Goal: Transaction & Acquisition: Purchase product/service

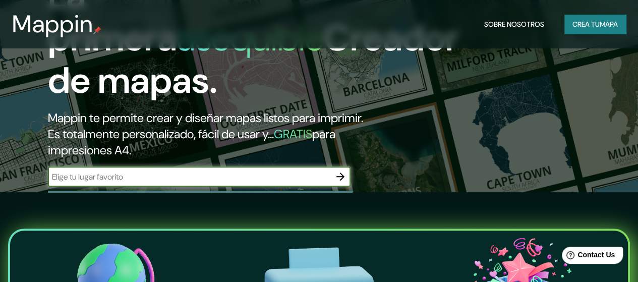
scroll to position [101, 0]
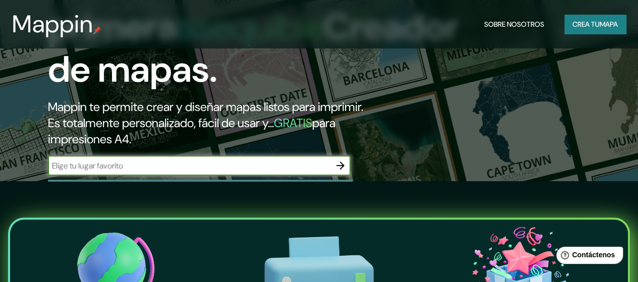
click at [154, 172] on input "text" at bounding box center [189, 166] width 283 height 12
type input "[GEOGRAPHIC_DATA]"
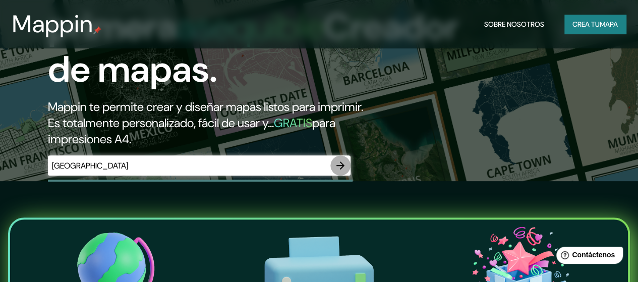
click at [342, 172] on icon "button" at bounding box center [341, 165] width 12 height 12
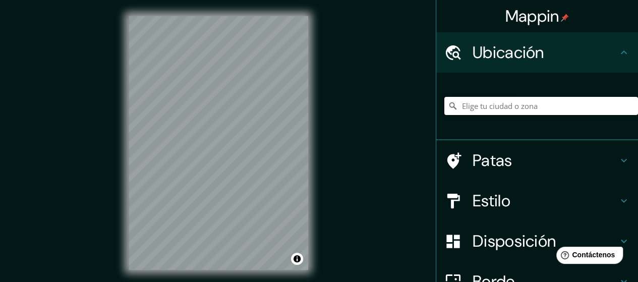
click at [490, 111] on input "Elige tu ciudad o zona" at bounding box center [542, 106] width 194 height 18
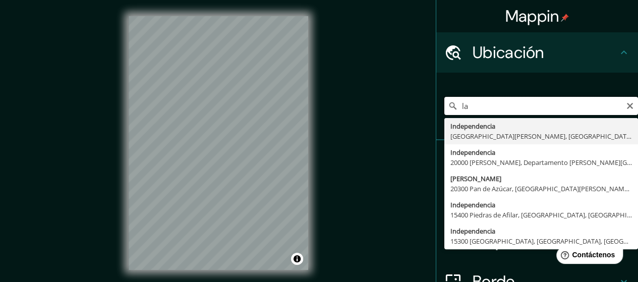
type input "l"
type input "Zipaquirá, [GEOGRAPHIC_DATA], [GEOGRAPHIC_DATA]"
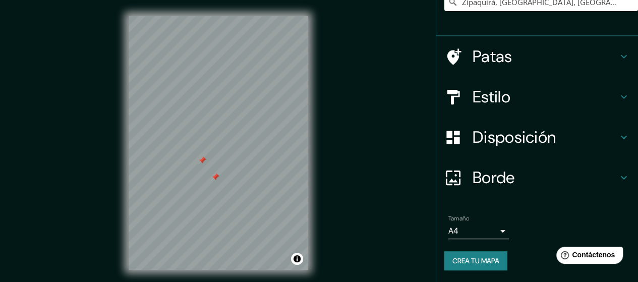
click at [202, 160] on div at bounding box center [202, 160] width 8 height 8
click at [215, 179] on div at bounding box center [215, 177] width 8 height 8
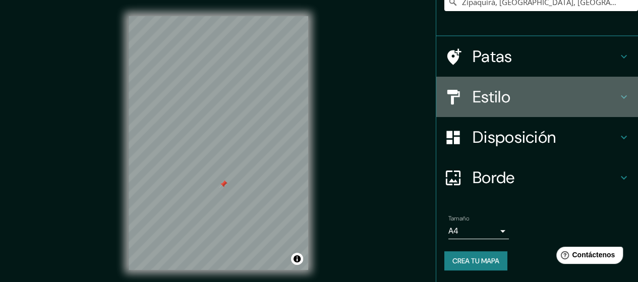
click at [464, 99] on div at bounding box center [459, 97] width 28 height 18
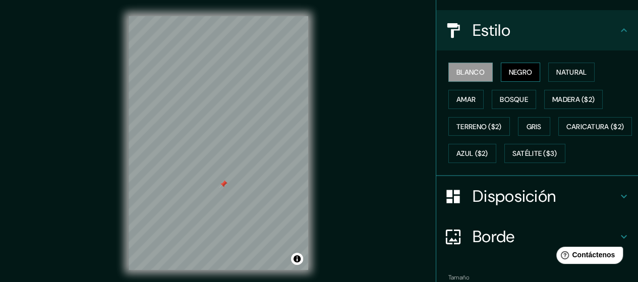
click at [514, 72] on font "Negro" at bounding box center [521, 72] width 24 height 9
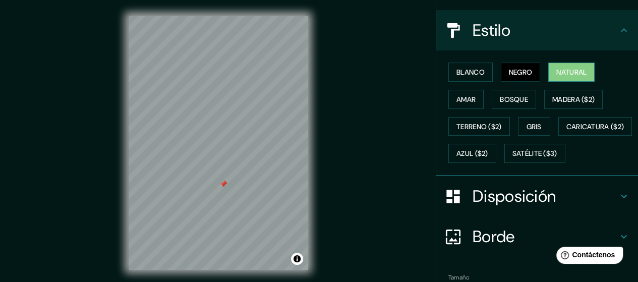
click at [566, 76] on font "Natural" at bounding box center [572, 72] width 30 height 9
click at [458, 103] on font "Amar" at bounding box center [466, 99] width 19 height 13
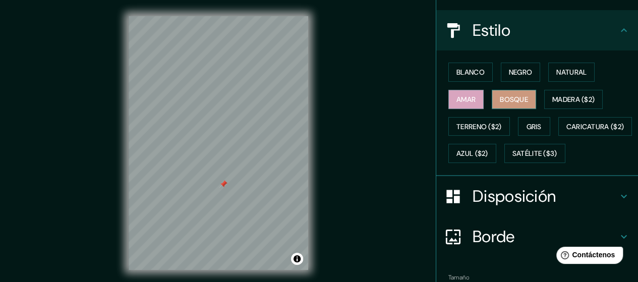
click at [492, 101] on button "Bosque" at bounding box center [514, 99] width 44 height 19
click at [541, 121] on button "Gris" at bounding box center [534, 126] width 32 height 19
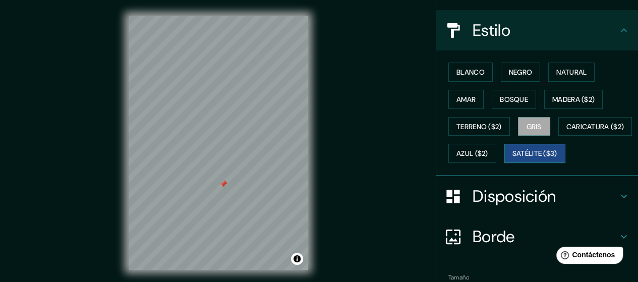
click at [513, 160] on font "Satélite ($3)" at bounding box center [535, 153] width 45 height 13
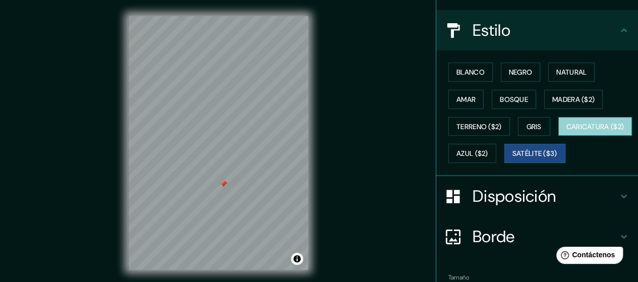
click at [567, 131] on font "Caricatura ($2)" at bounding box center [596, 126] width 58 height 9
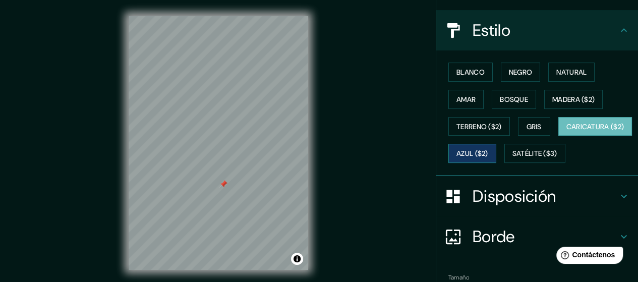
click at [489, 153] on font "Azul ($2)" at bounding box center [473, 153] width 32 height 9
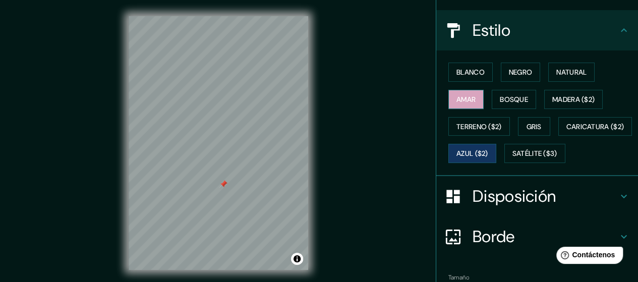
click at [467, 97] on font "Amar" at bounding box center [466, 99] width 19 height 9
click at [515, 69] on font "Negro" at bounding box center [521, 72] width 24 height 9
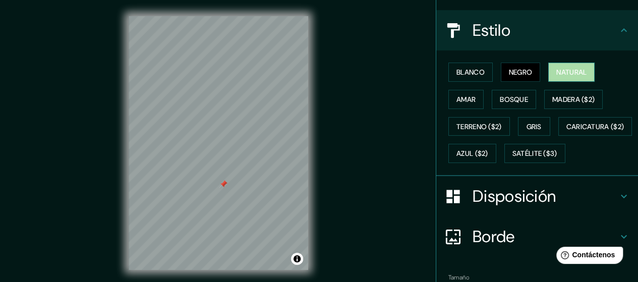
click at [549, 71] on button "Natural" at bounding box center [572, 72] width 46 height 19
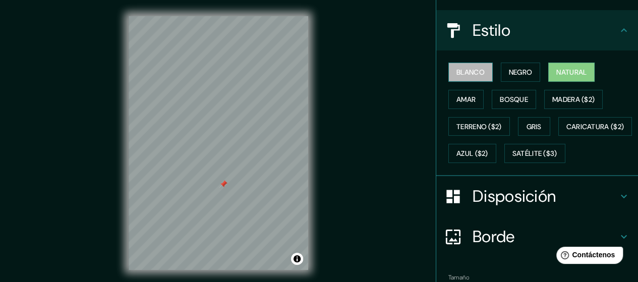
click at [457, 69] on font "Blanco" at bounding box center [471, 72] width 28 height 9
click at [560, 74] on font "Natural" at bounding box center [572, 72] width 30 height 9
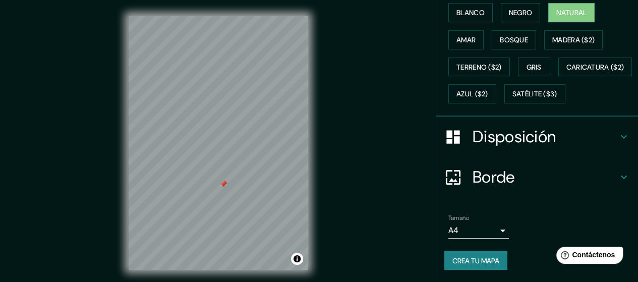
click at [482, 147] on font "Disposición" at bounding box center [514, 136] width 83 height 21
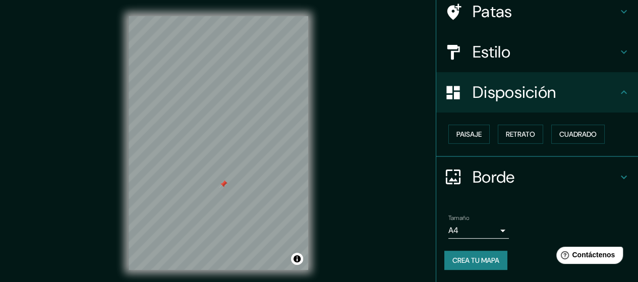
scroll to position [81, 0]
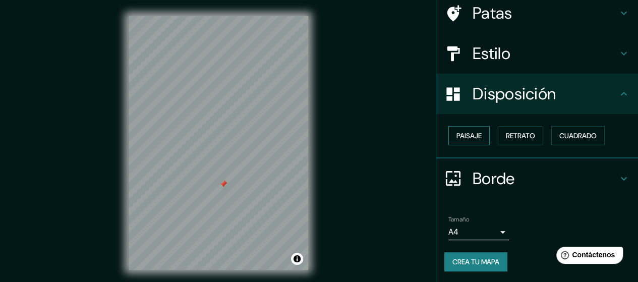
click at [473, 134] on font "Paisaje" at bounding box center [469, 135] width 25 height 9
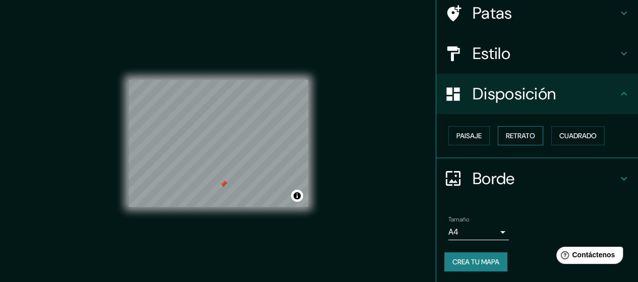
click at [521, 134] on font "Retrato" at bounding box center [520, 135] width 29 height 9
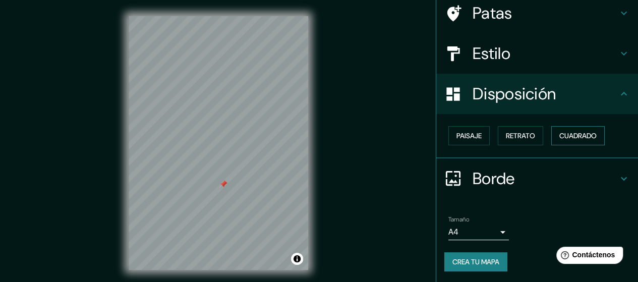
click at [576, 134] on font "Cuadrado" at bounding box center [578, 135] width 37 height 9
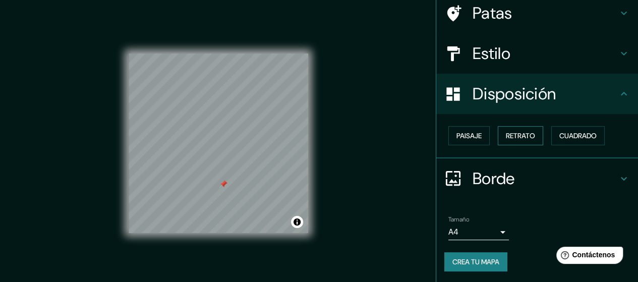
click at [514, 131] on font "Retrato" at bounding box center [520, 135] width 29 height 9
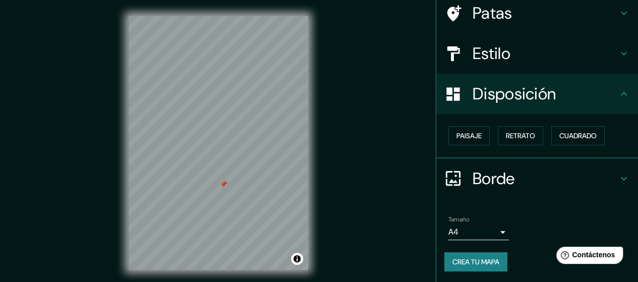
click at [491, 184] on font "Borde" at bounding box center [494, 178] width 42 height 21
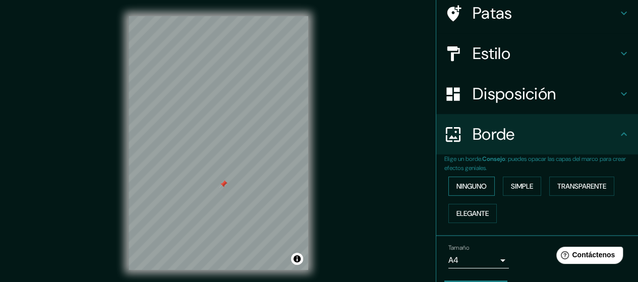
click at [473, 183] on font "Ninguno" at bounding box center [472, 186] width 30 height 9
click at [515, 186] on font "Simple" at bounding box center [522, 186] width 22 height 9
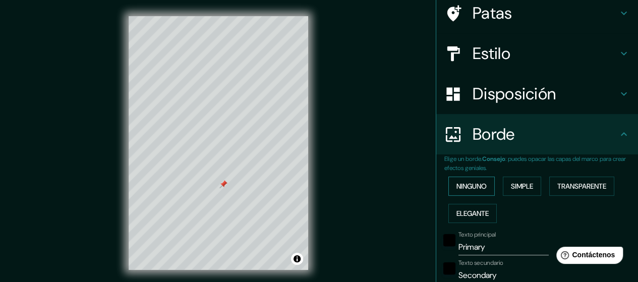
click at [464, 180] on font "Ninguno" at bounding box center [472, 186] width 30 height 13
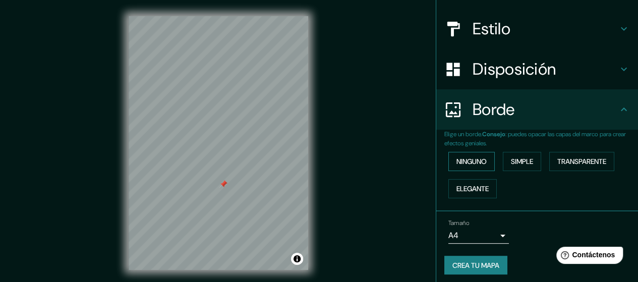
scroll to position [108, 0]
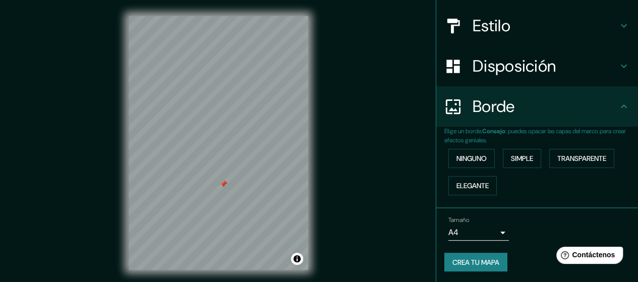
click at [466, 259] on font "Crea tu mapa" at bounding box center [476, 262] width 47 height 9
click at [236, 191] on div at bounding box center [233, 188] width 8 height 8
click at [460, 264] on font "Crea tu mapa" at bounding box center [476, 262] width 47 height 9
click at [471, 258] on font "Crea tu mapa" at bounding box center [476, 262] width 47 height 9
click at [383, 43] on div "Mappin Ubicación Zipaquirá, [GEOGRAPHIC_DATA], [GEOGRAPHIC_DATA] Patas Estilo D…" at bounding box center [319, 151] width 638 height 302
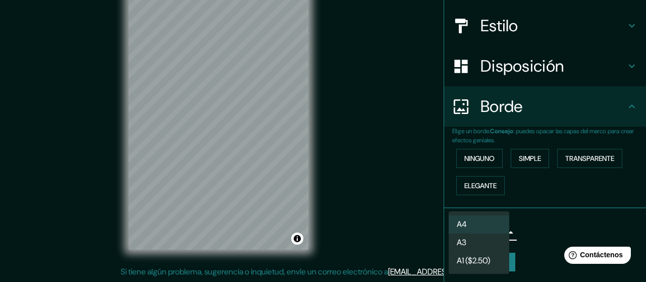
click at [477, 229] on body "Mappin Ubicación Zipaquirá, [GEOGRAPHIC_DATA], [GEOGRAPHIC_DATA] Patas Estilo D…" at bounding box center [323, 121] width 646 height 282
click at [465, 223] on font "A4" at bounding box center [462, 225] width 10 height 11
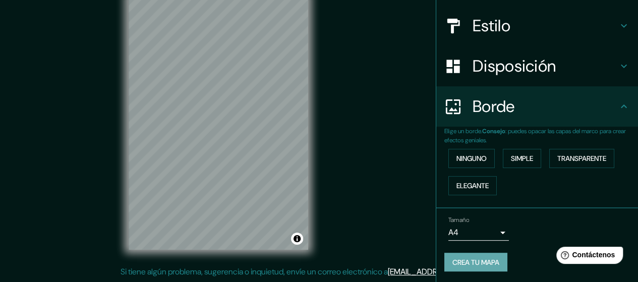
click at [472, 259] on font "Crea tu mapa" at bounding box center [476, 262] width 47 height 9
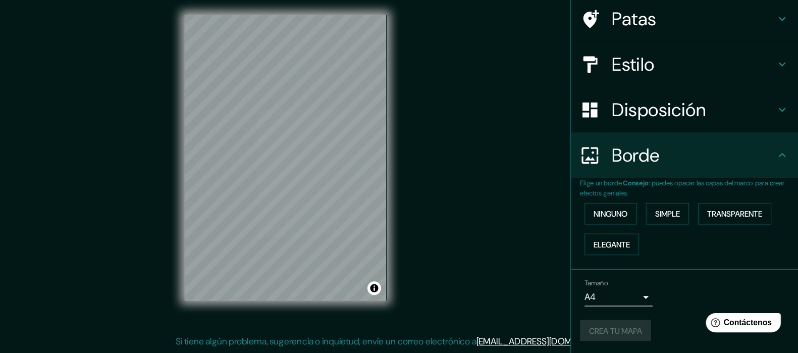
scroll to position [38, 0]
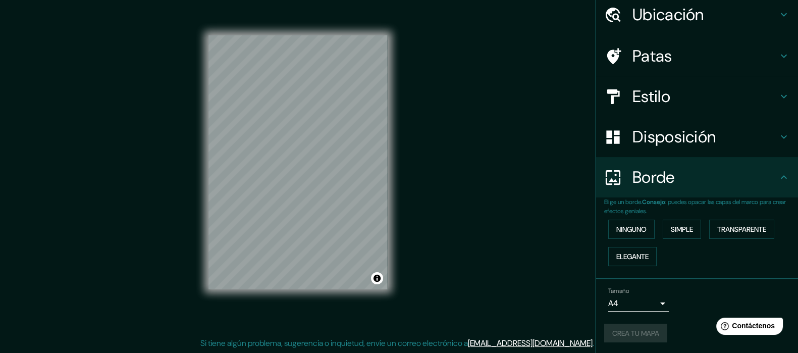
drag, startPoint x: 579, startPoint y: 1, endPoint x: 447, endPoint y: 222, distance: 258.0
click at [447, 222] on div "Mappin Ubicación Zipaquirá, [GEOGRAPHIC_DATA], [GEOGRAPHIC_DATA] Patas Estilo D…" at bounding box center [399, 170] width 798 height 366
click at [623, 282] on font "Crea tu mapa" at bounding box center [635, 333] width 47 height 9
click at [492, 195] on div "Mappin Ubicación Zipaquirá, [GEOGRAPHIC_DATA], [GEOGRAPHIC_DATA] Patas Estilo D…" at bounding box center [399, 170] width 798 height 366
